Goal: Book appointment/travel/reservation

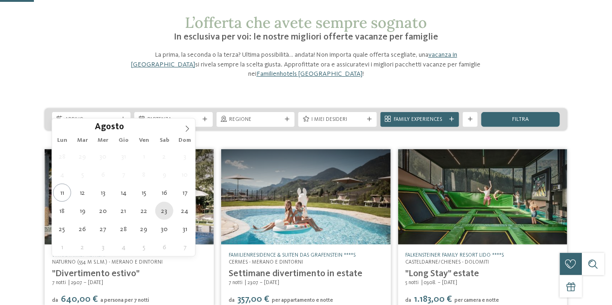
type div "23.08.2025"
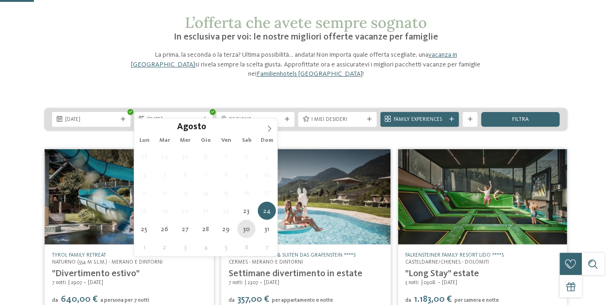
type div "30.08.2025"
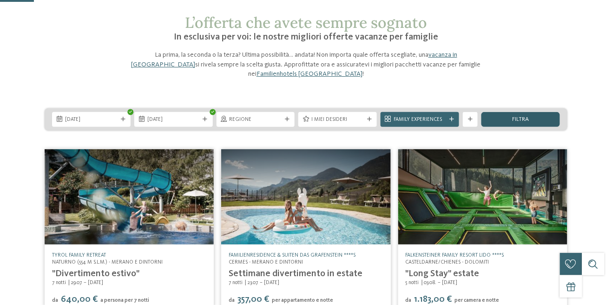
click at [526, 117] on span "filtra" at bounding box center [521, 120] width 17 height 6
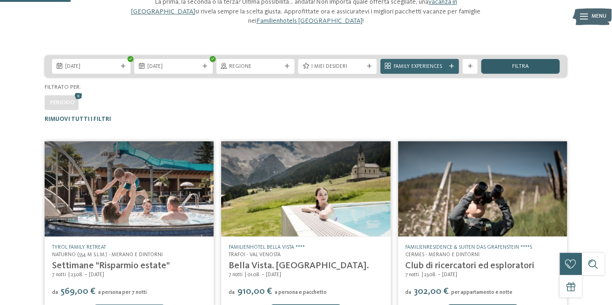
scroll to position [81, 0]
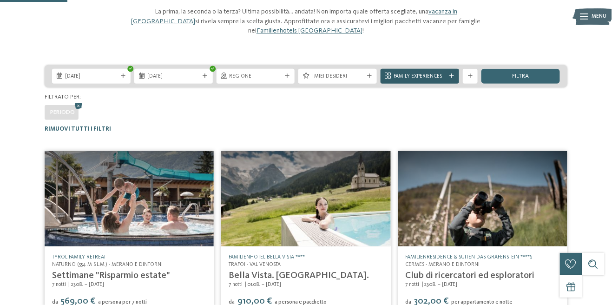
click at [439, 73] on span "Family Experiences" at bounding box center [420, 76] width 53 height 7
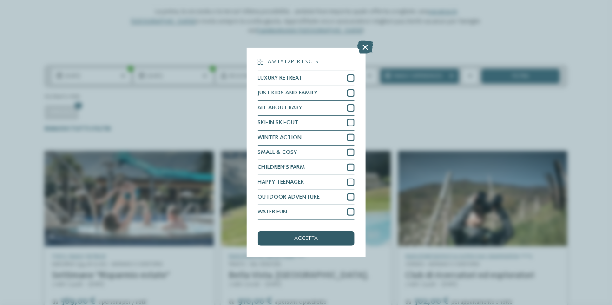
click at [325, 240] on div "accetta" at bounding box center [306, 238] width 97 height 15
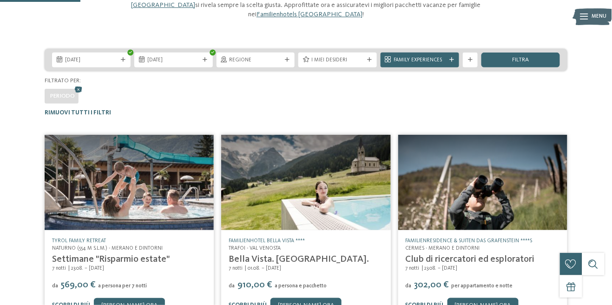
scroll to position [97, 0]
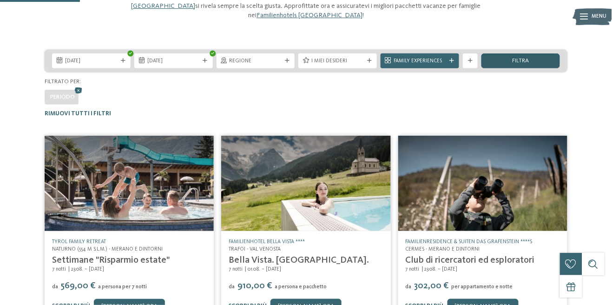
click at [542, 53] on div "filtra" at bounding box center [521, 60] width 79 height 15
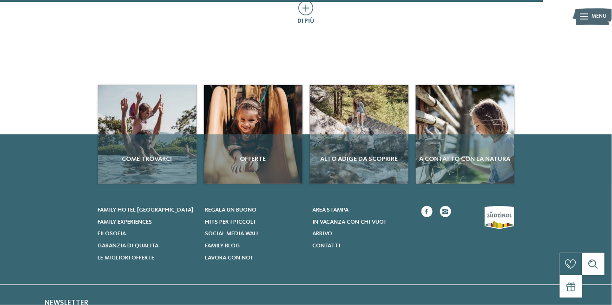
scroll to position [619, 0]
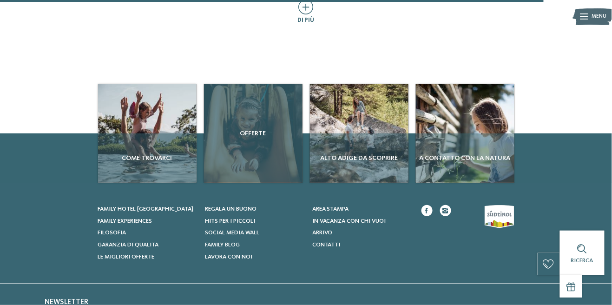
click at [255, 138] on span "Offerte" at bounding box center [253, 133] width 91 height 9
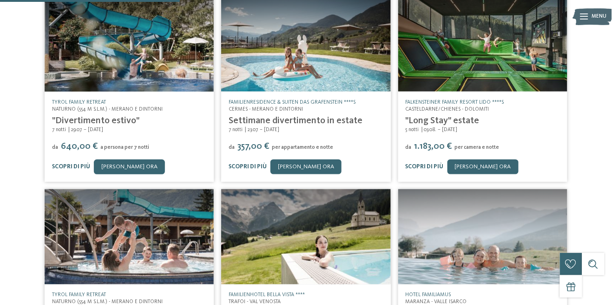
scroll to position [192, 0]
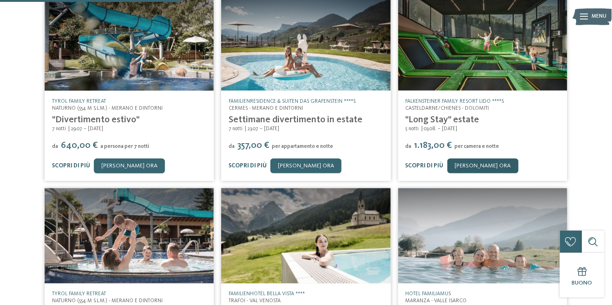
click at [481, 159] on link "[PERSON_NAME] ora" at bounding box center [483, 166] width 71 height 15
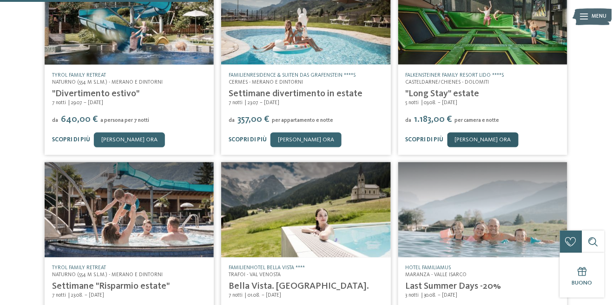
scroll to position [237, 0]
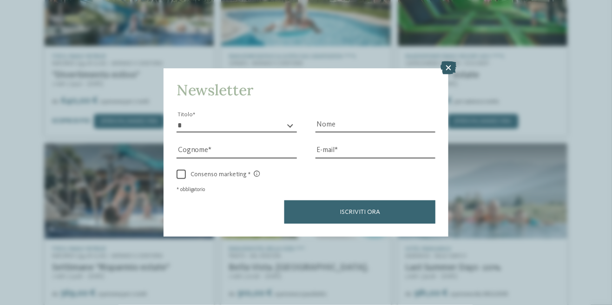
click at [454, 70] on icon at bounding box center [449, 67] width 16 height 13
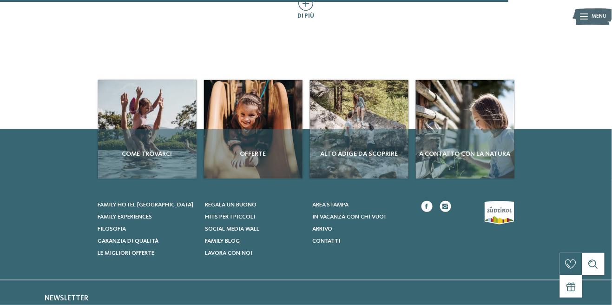
scroll to position [578, 0]
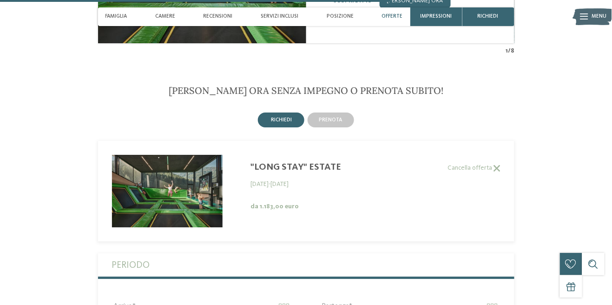
scroll to position [1723, 0]
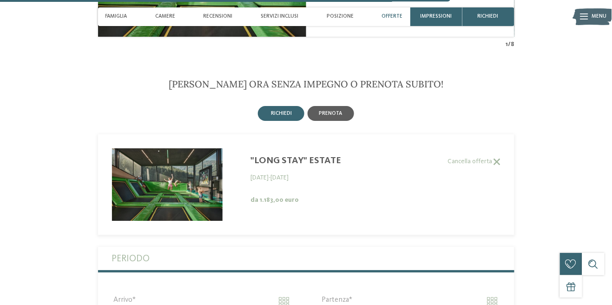
click at [336, 121] on div "prenota" at bounding box center [331, 113] width 46 height 15
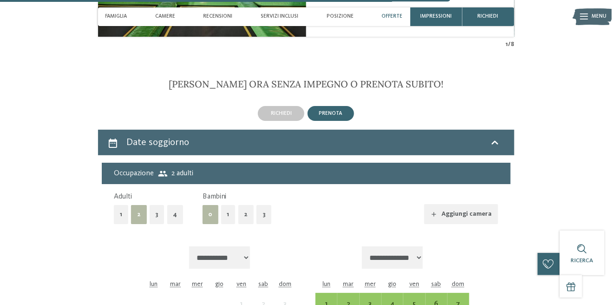
click at [230, 224] on button "1" at bounding box center [228, 214] width 14 height 19
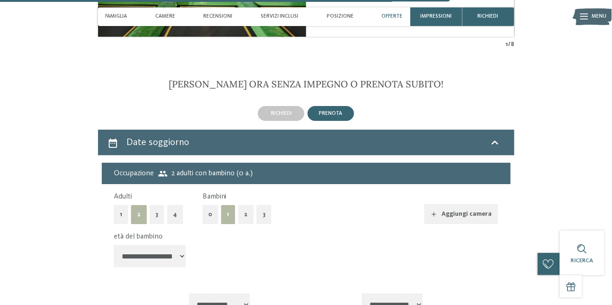
click at [172, 267] on select "**********" at bounding box center [150, 256] width 73 height 22
select select "*"
click at [114, 262] on select "**********" at bounding box center [150, 256] width 73 height 22
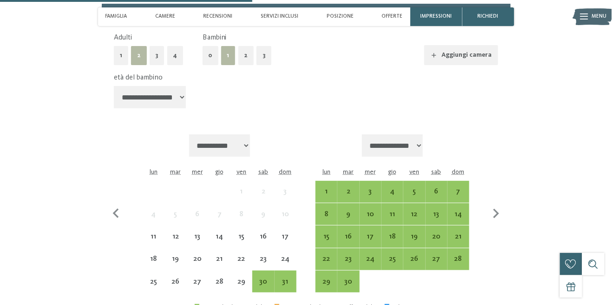
scroll to position [1884, 0]
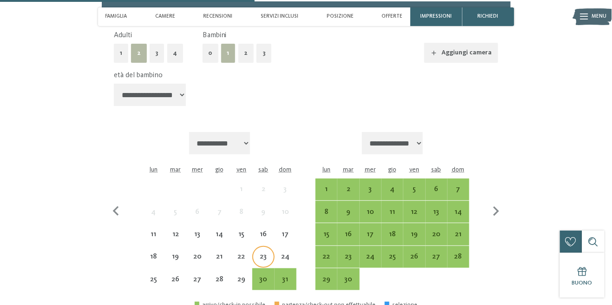
click at [268, 273] on div "23" at bounding box center [263, 263] width 20 height 20
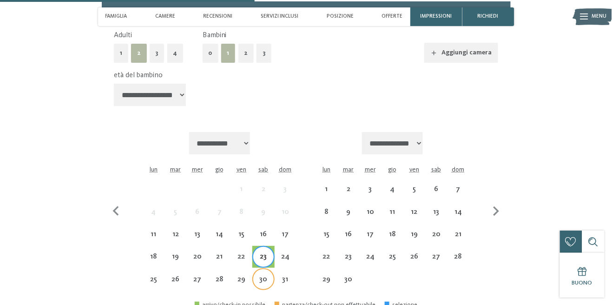
click at [267, 296] on div "30" at bounding box center [263, 286] width 20 height 20
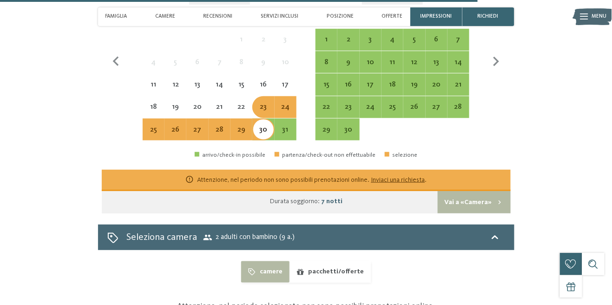
scroll to position [2016, 0]
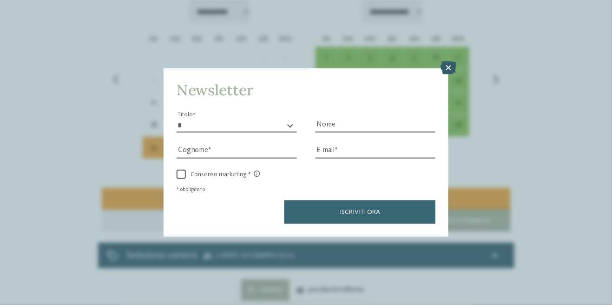
click at [452, 67] on icon at bounding box center [449, 67] width 16 height 13
